Goal: Task Accomplishment & Management: Manage account settings

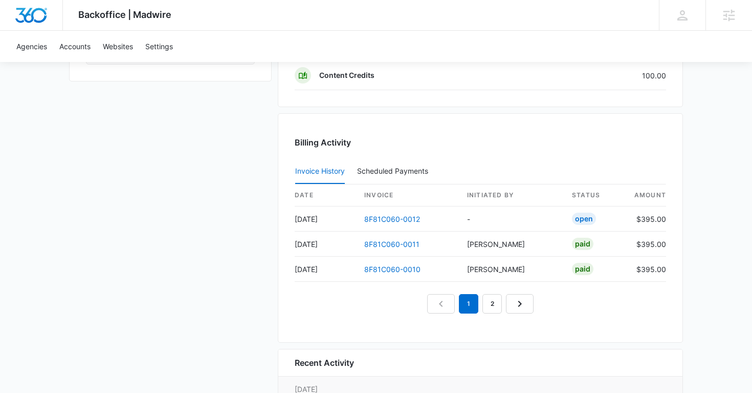
scroll to position [1085, 0]
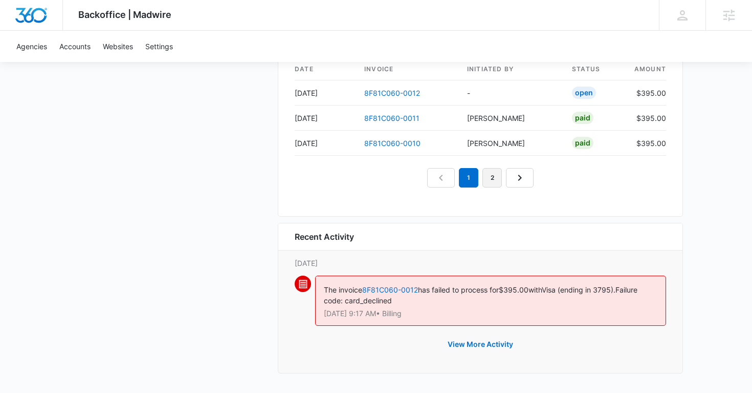
click at [492, 179] on link "2" at bounding box center [492, 177] width 19 height 19
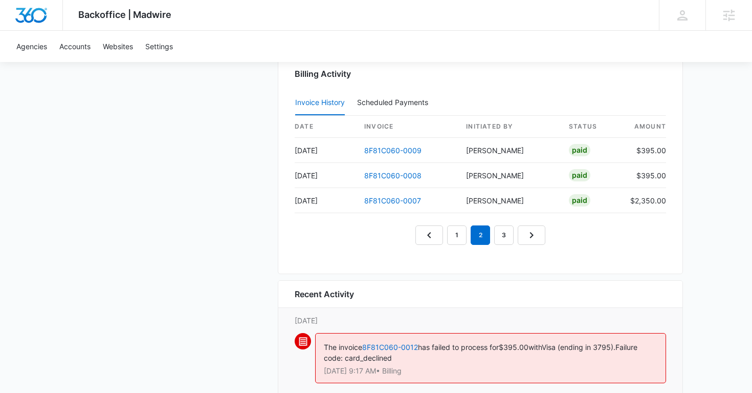
scroll to position [1026, 0]
click at [460, 237] on link "1" at bounding box center [456, 235] width 19 height 19
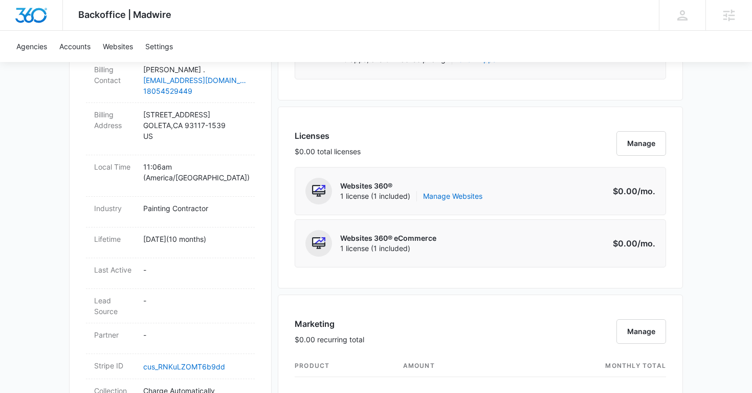
scroll to position [343, 0]
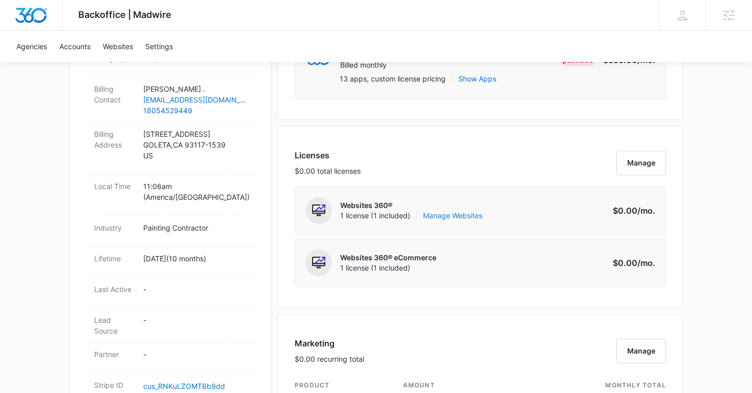
click at [448, 220] on link "Manage Websites" at bounding box center [452, 215] width 59 height 10
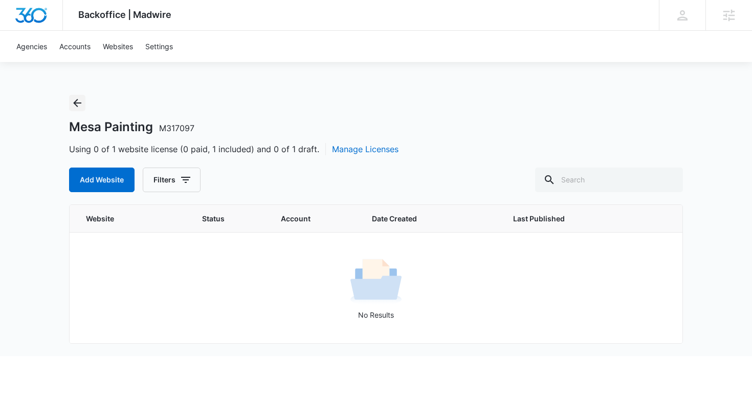
click at [78, 103] on icon "Back" at bounding box center [77, 103] width 12 height 12
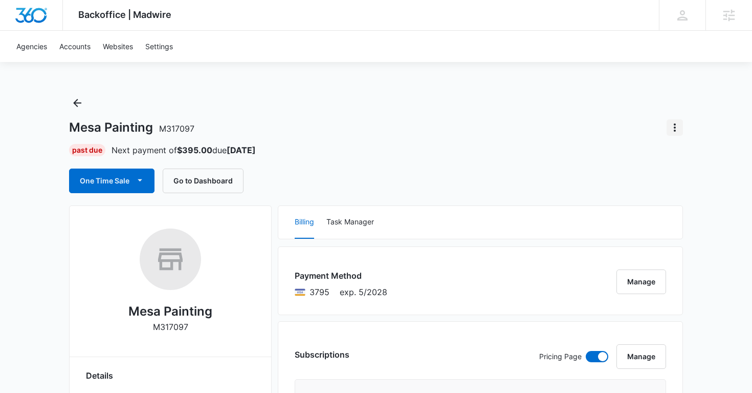
click at [675, 131] on icon "Actions" at bounding box center [675, 127] width 2 height 8
click at [524, 175] on div "One Time Sale Go to Dashboard" at bounding box center [376, 180] width 614 height 25
click at [667, 127] on button "Actions" at bounding box center [675, 127] width 16 height 16
click at [652, 181] on button "Close Account" at bounding box center [639, 186] width 87 height 15
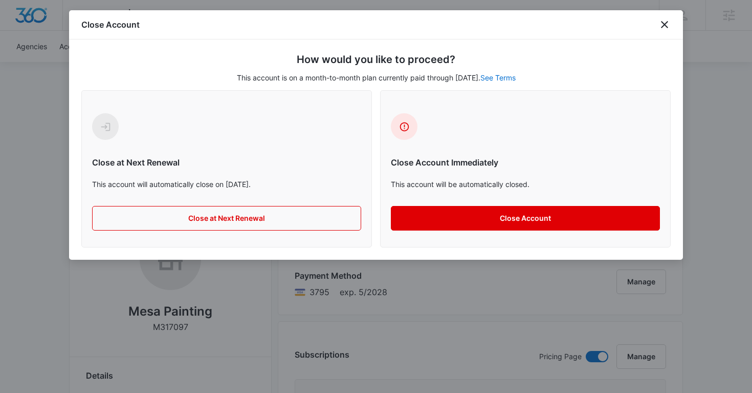
click at [473, 222] on button "Close Account" at bounding box center [525, 218] width 269 height 25
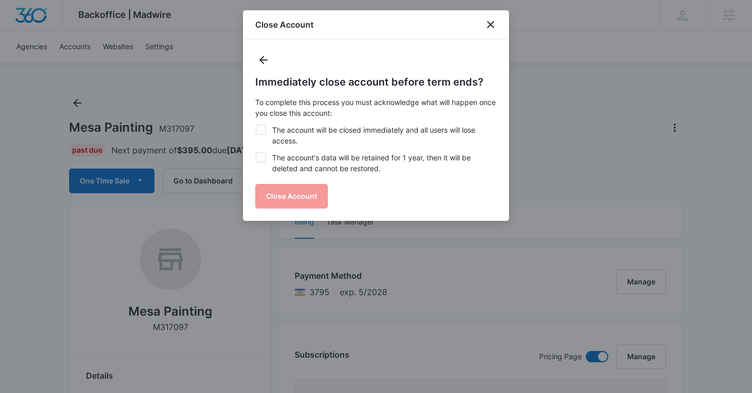
click at [265, 157] on icon at bounding box center [260, 157] width 9 height 9
click at [256, 153] on input "The account's data will be retained for 1 year, then it will be deleted and can…" at bounding box center [255, 152] width 1 height 1
checkbox input "true"
click at [265, 133] on icon at bounding box center [260, 129] width 9 height 9
click at [256, 125] on input "The account will be closed immediately and all users will lose access." at bounding box center [255, 124] width 1 height 1
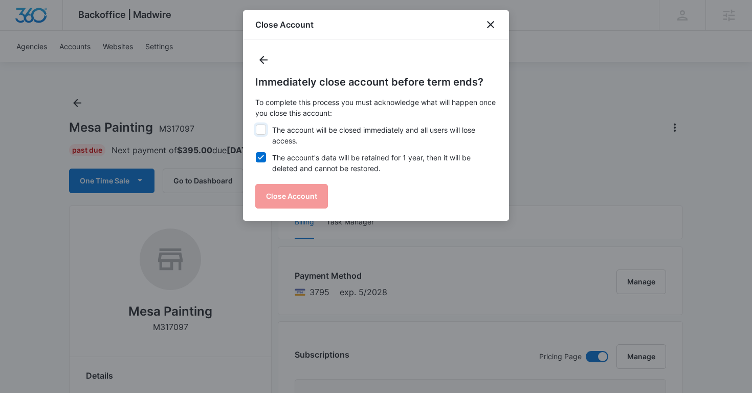
checkbox input "true"
click at [273, 189] on button "Close Account" at bounding box center [291, 196] width 73 height 25
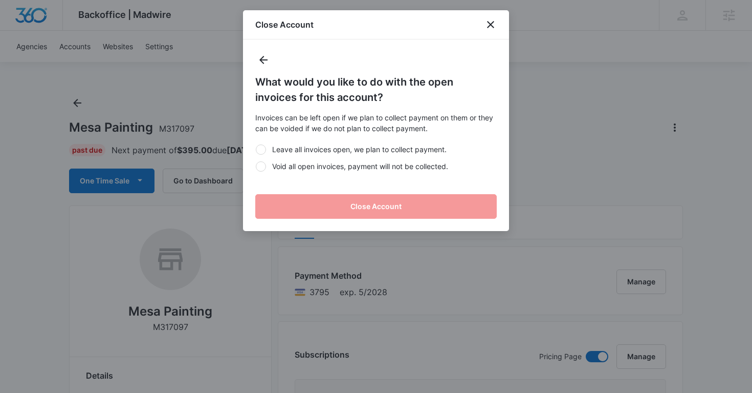
click at [262, 169] on div at bounding box center [261, 166] width 10 height 10
click at [256, 166] on input "Void all open invoices, payment will not be collected." at bounding box center [255, 166] width 1 height 1
radio input "true"
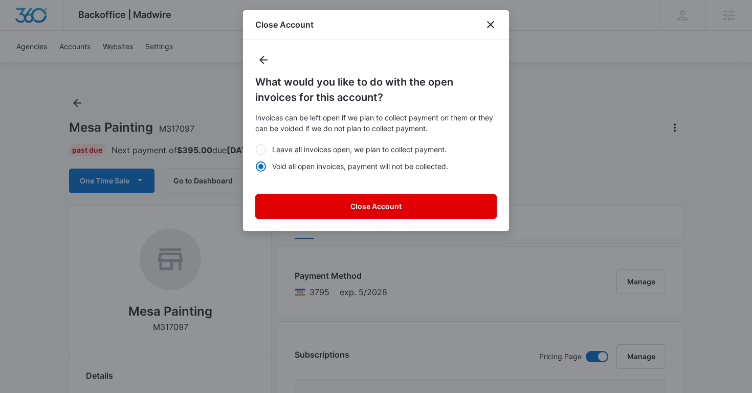
click at [340, 214] on button "Close Account" at bounding box center [376, 206] width 242 height 25
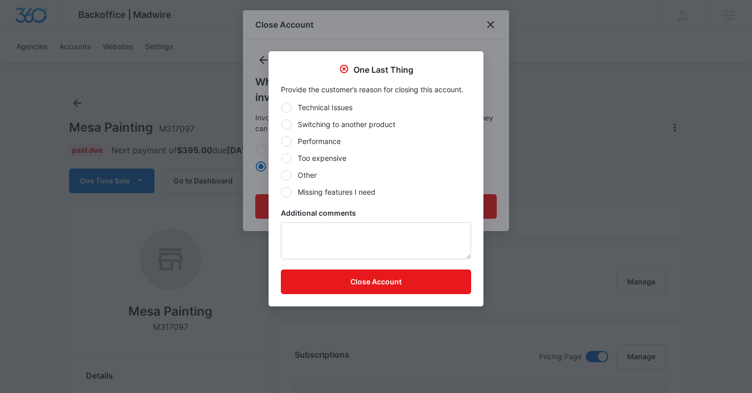
click at [289, 171] on div at bounding box center [287, 175] width 10 height 10
click at [282, 175] on input "Other" at bounding box center [281, 175] width 1 height 1
radio input "true"
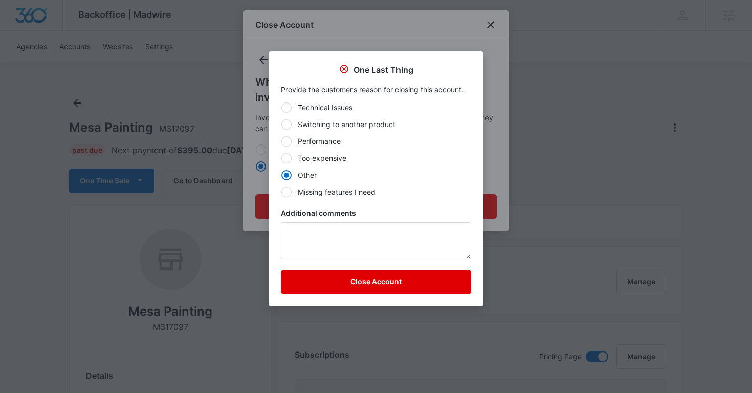
click at [317, 278] on button "Close Account" at bounding box center [376, 281] width 190 height 25
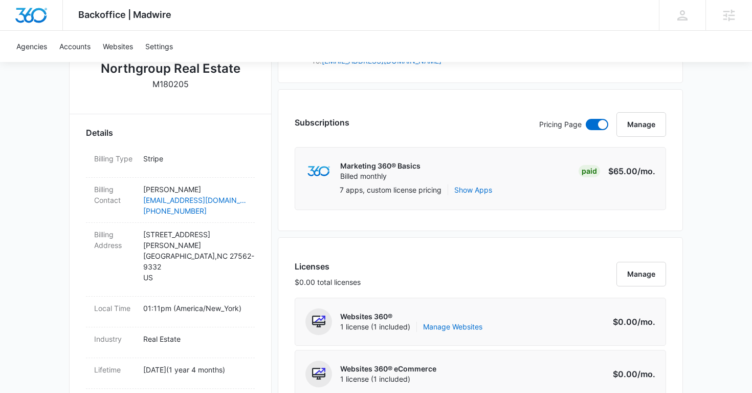
scroll to position [244, 0]
click at [467, 329] on link "Manage Websites" at bounding box center [452, 325] width 59 height 10
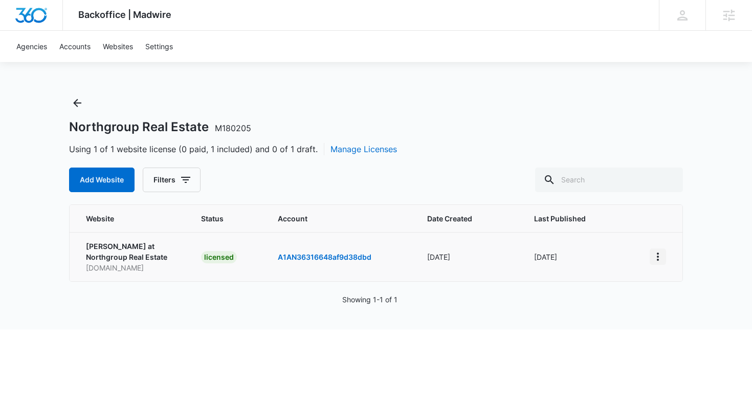
click at [662, 256] on icon "View More" at bounding box center [658, 256] width 12 height 12
click at [691, 301] on link "Edit Website" at bounding box center [683, 300] width 41 height 9
